Goal: Task Accomplishment & Management: Manage account settings

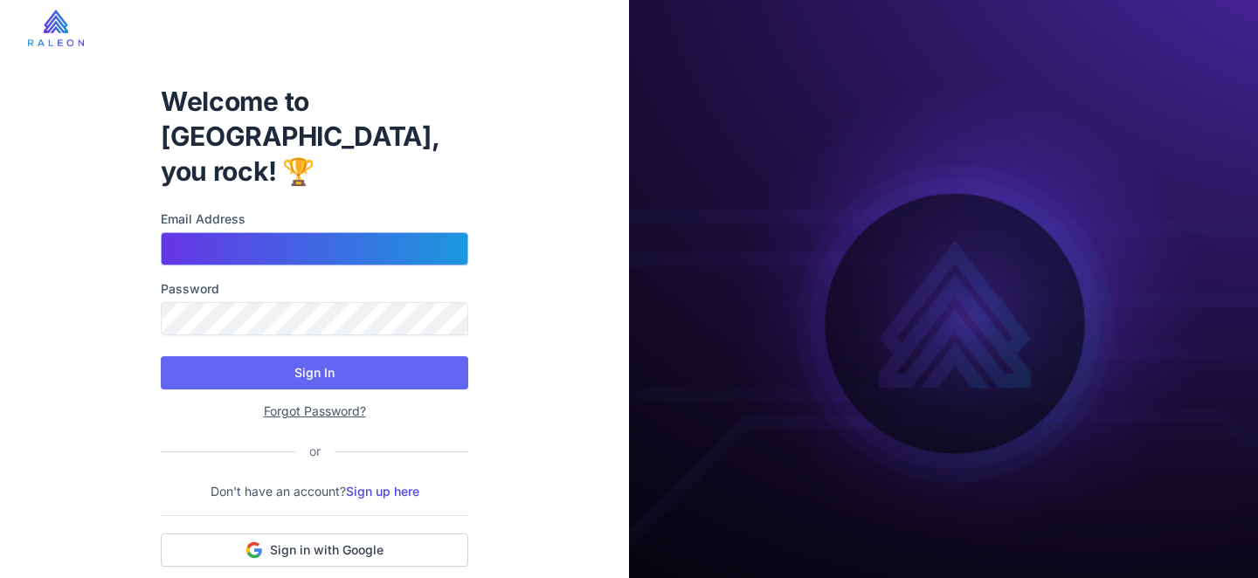
click at [282, 232] on input "Email Address" at bounding box center [315, 248] width 308 height 33
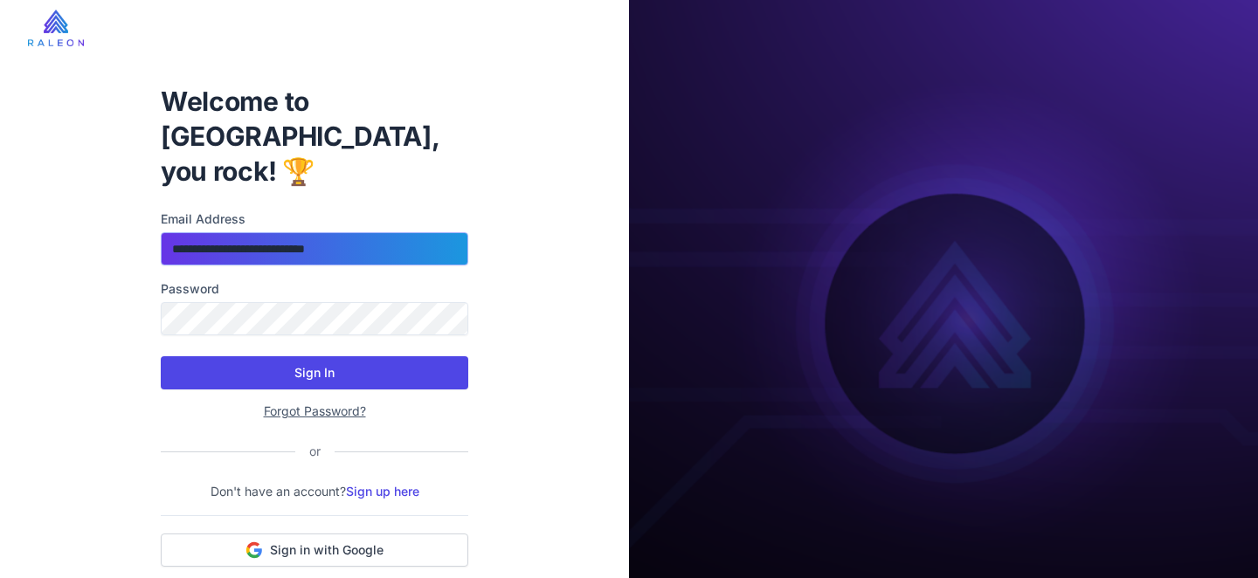
type input "**********"
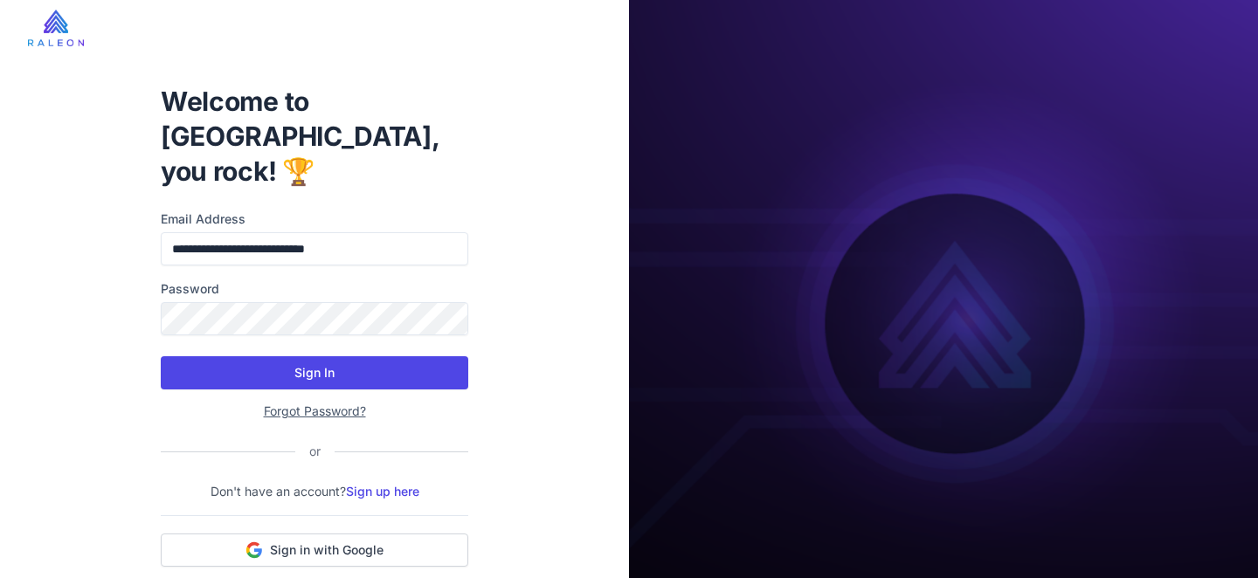
click at [313, 356] on button "Sign In" at bounding box center [315, 372] width 308 height 33
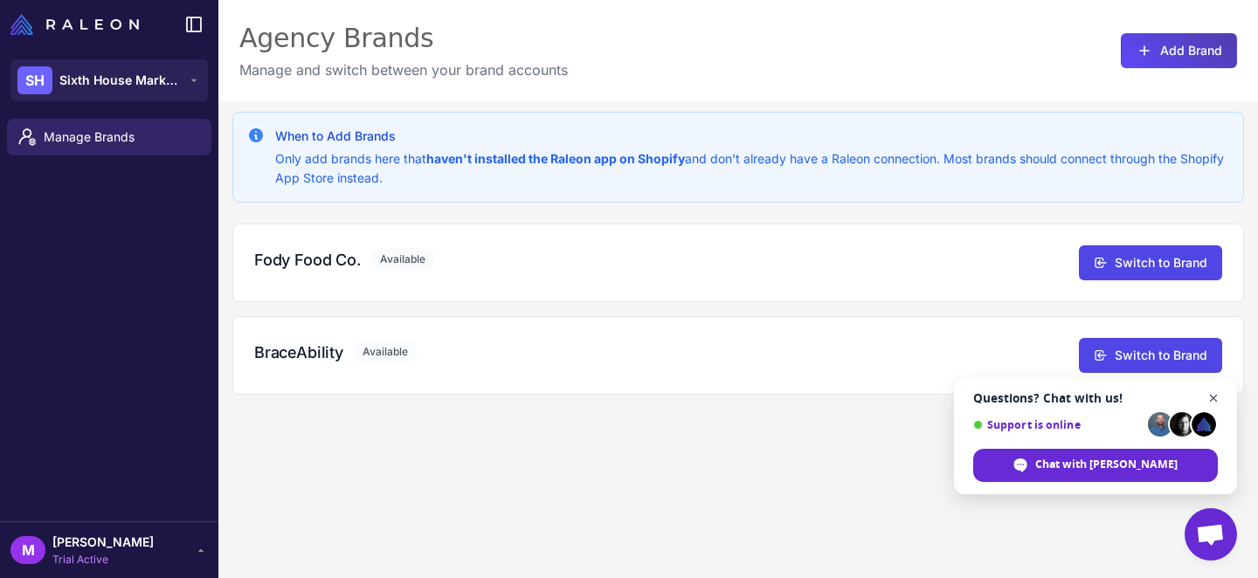
click at [1210, 393] on span "Open chat" at bounding box center [1214, 399] width 22 height 22
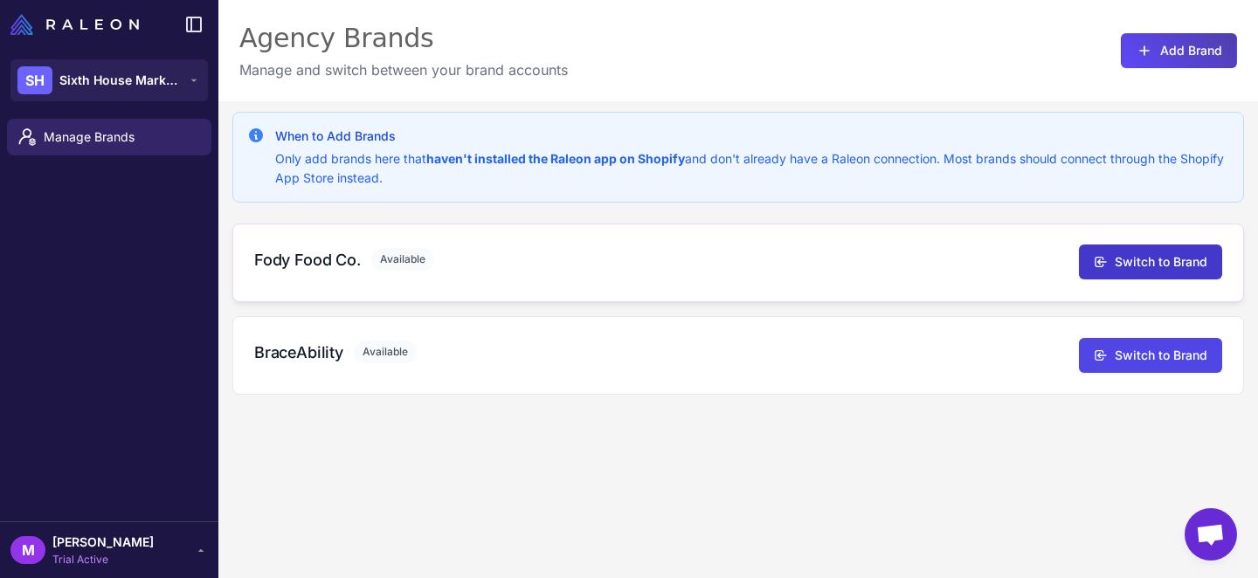
scroll to position [3, 0]
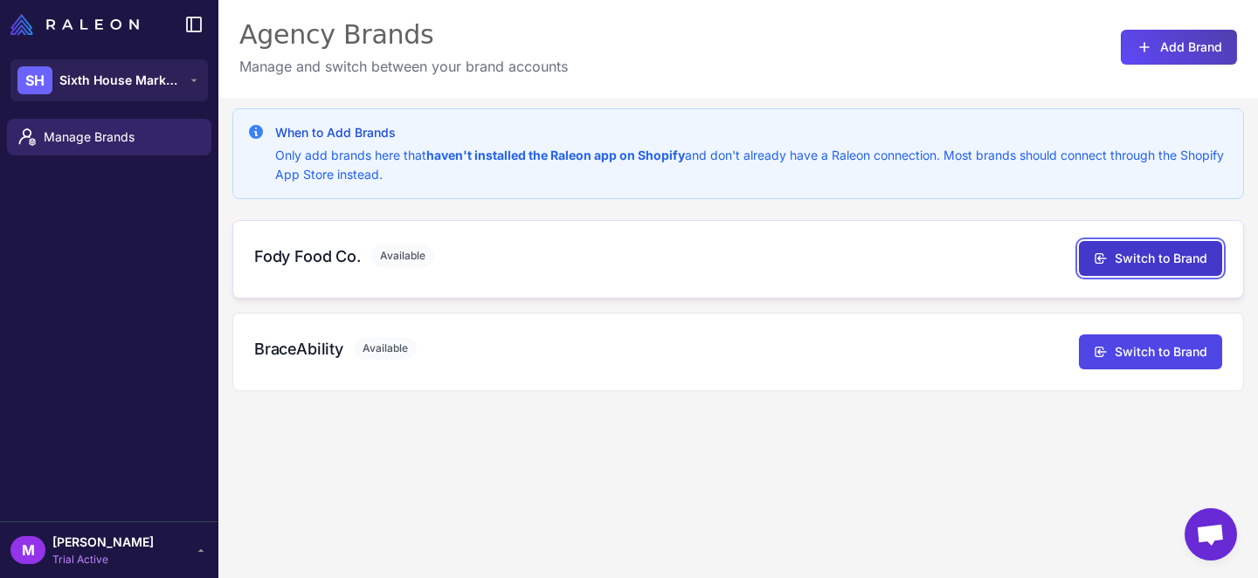
click at [1159, 261] on button "Switch to Brand" at bounding box center [1150, 258] width 143 height 35
